Goal: Task Accomplishment & Management: Use online tool/utility

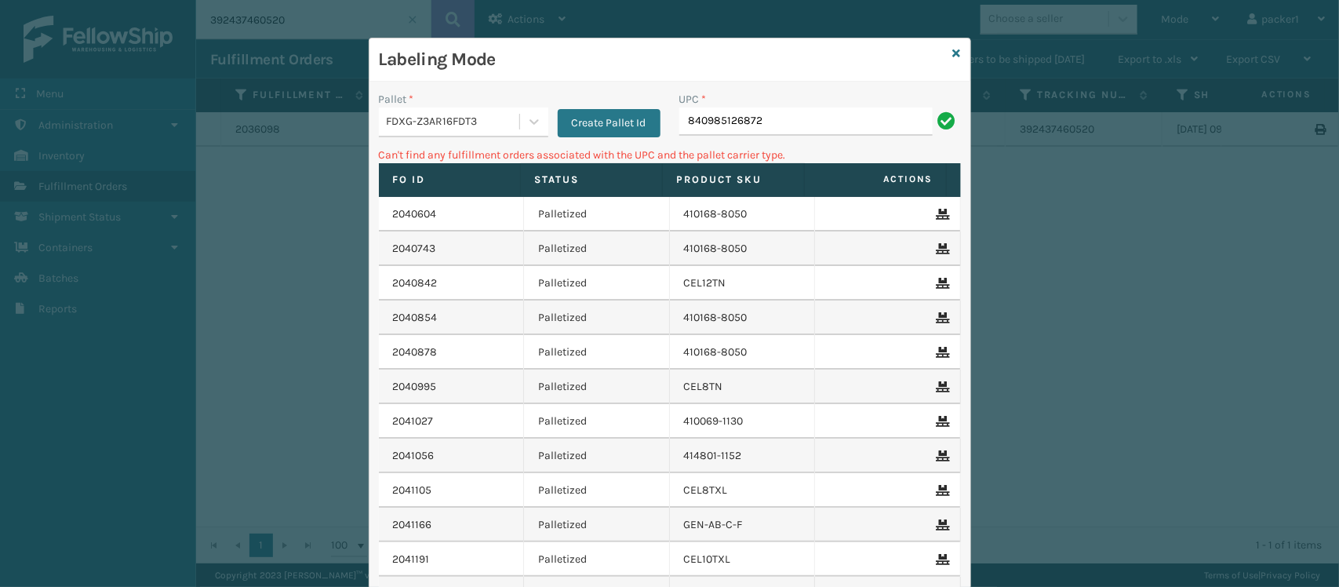
click at [548, 118] on div "Create Pallet Id" at bounding box center [604, 114] width 112 height 46
click at [535, 120] on div at bounding box center [534, 122] width 28 height 28
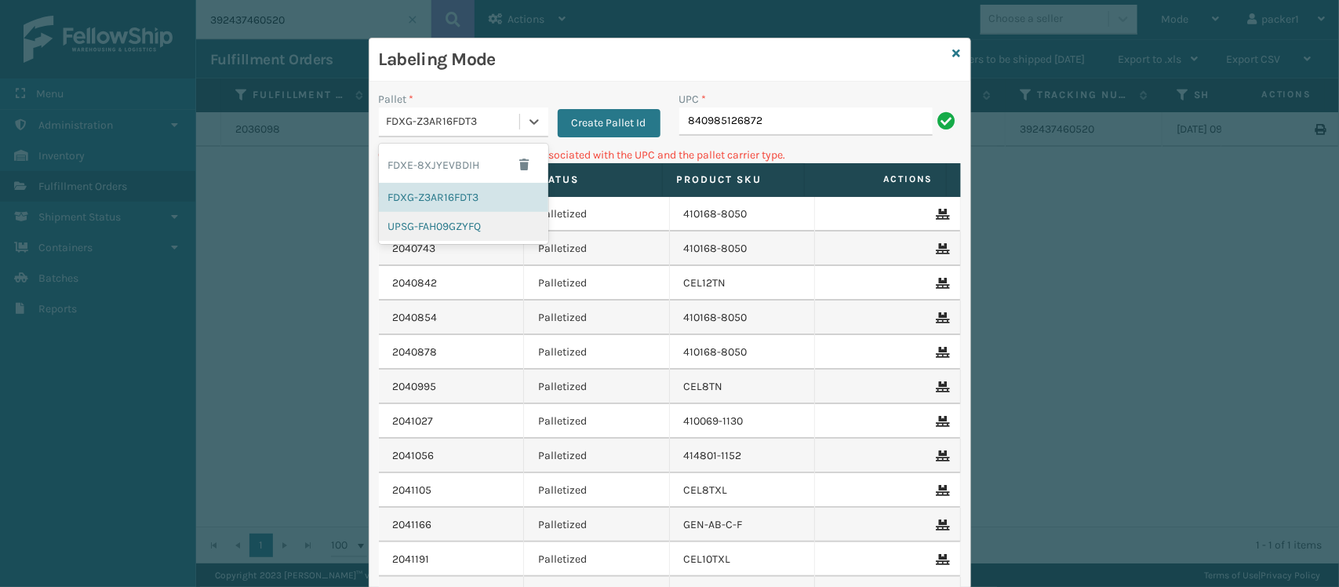
click at [475, 214] on div "UPSG-FAH09GZYFQ" at bounding box center [463, 226] width 169 height 29
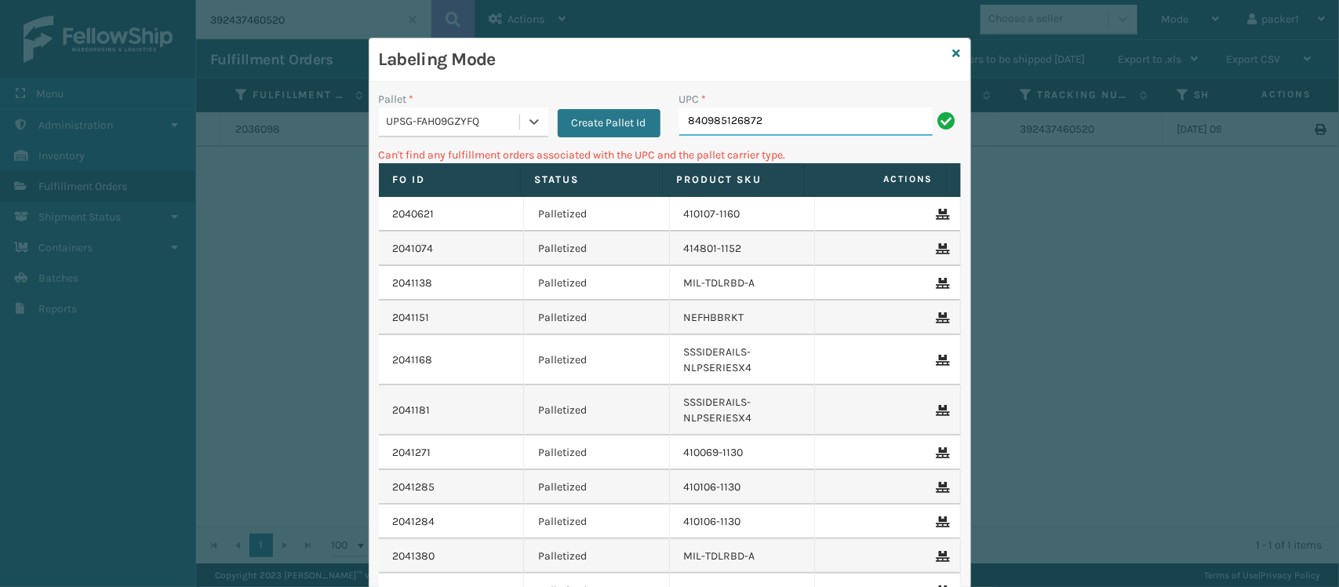
click at [793, 118] on input "840985126872" at bounding box center [806, 122] width 253 height 28
click at [511, 118] on div "UPSG-FAH09GZYFQ" at bounding box center [454, 122] width 134 height 16
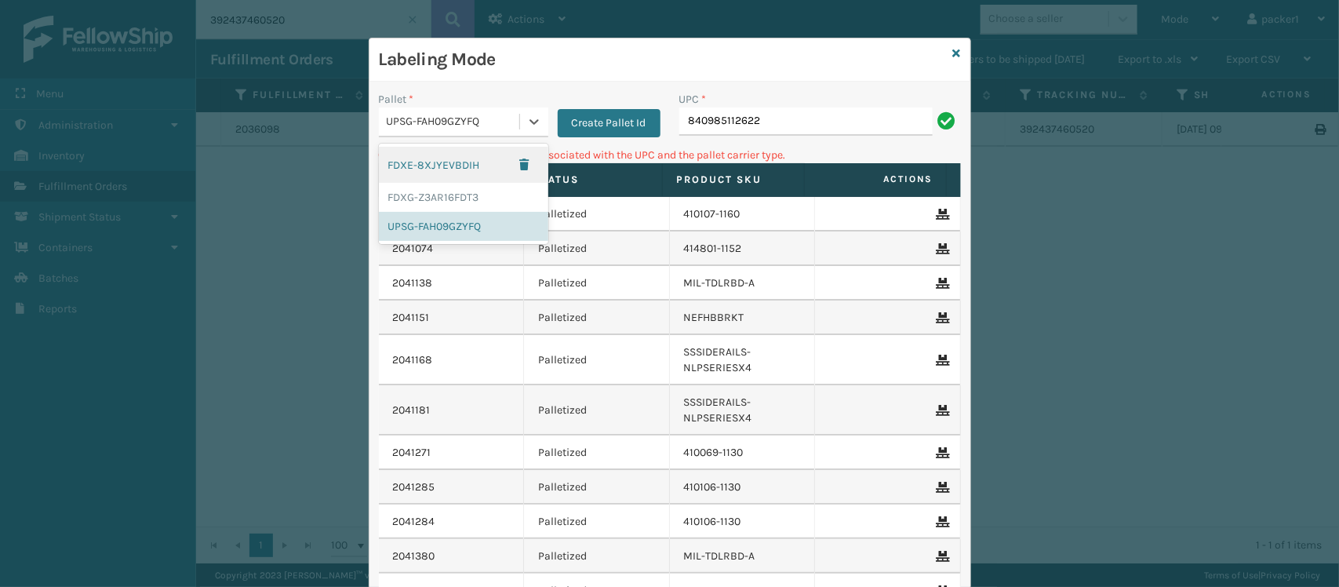
click at [465, 179] on div "FDXE-8XJYEVBDIH" at bounding box center [463, 165] width 169 height 36
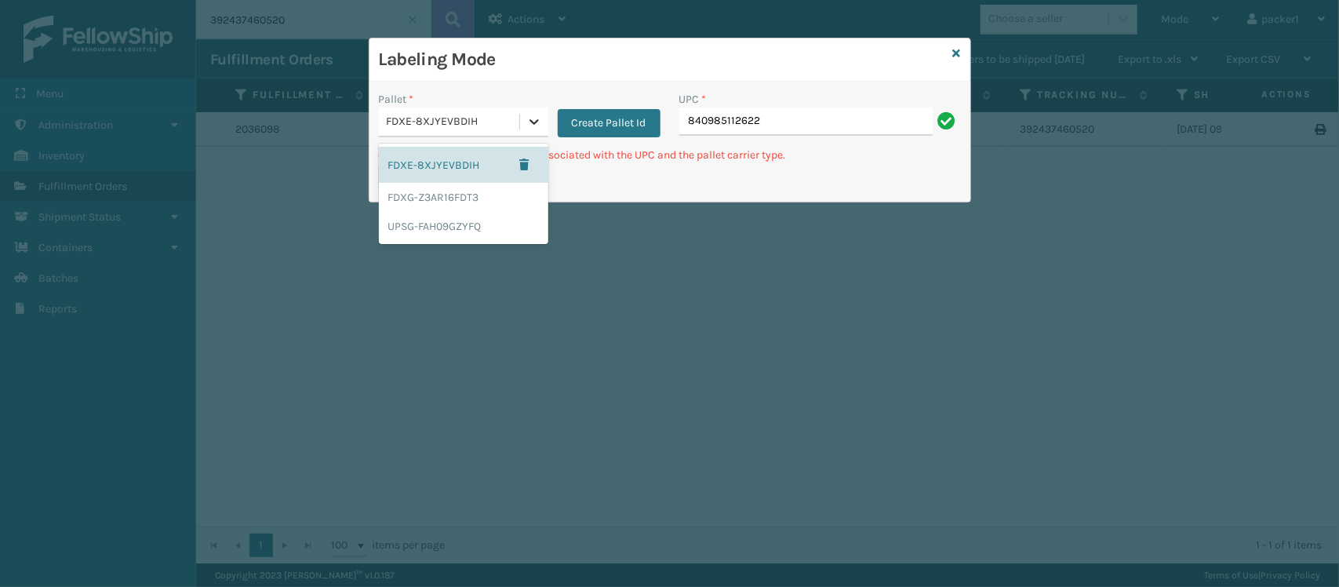
click at [534, 112] on div at bounding box center [534, 122] width 28 height 28
click at [459, 204] on div "FDXG-Z3AR16FDT3" at bounding box center [463, 197] width 169 height 29
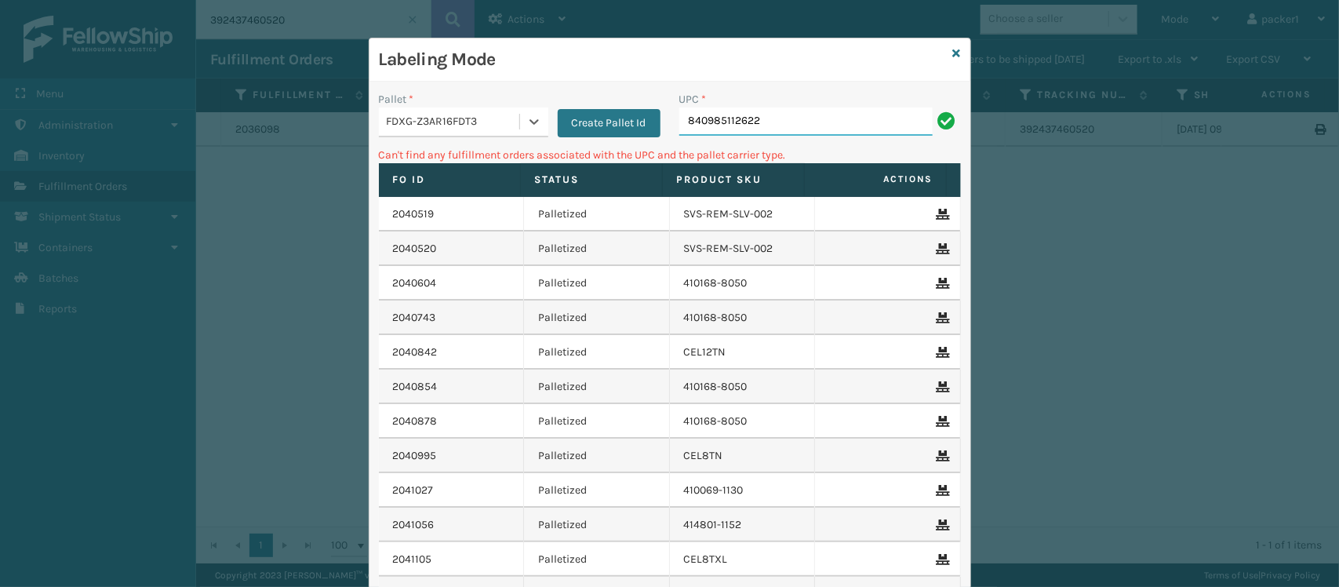
click at [800, 127] on input "840985112622" at bounding box center [806, 122] width 253 height 28
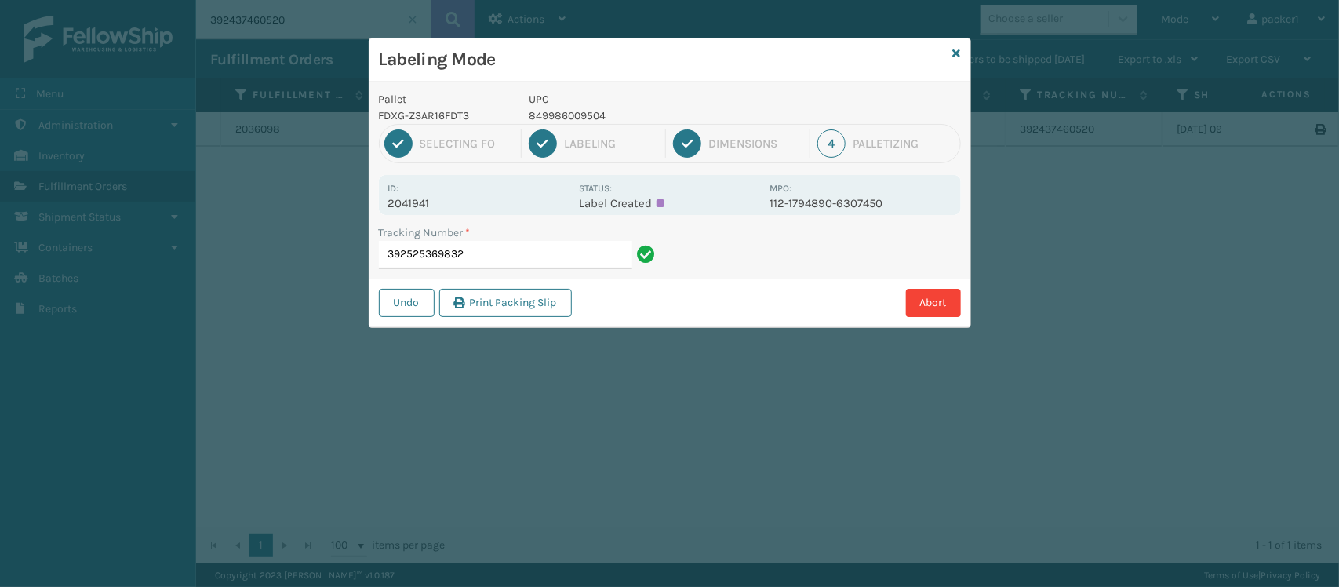
type input "392525369832"
